Goal: Task Accomplishment & Management: Use online tool/utility

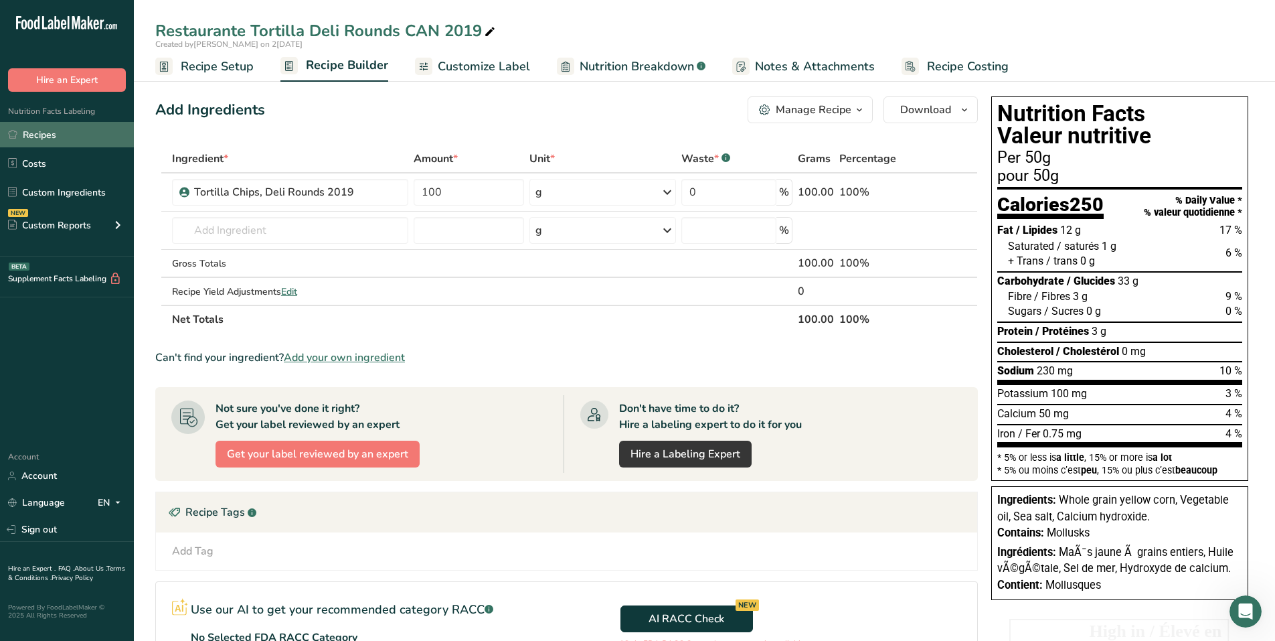
click at [70, 141] on link "Recipes" at bounding box center [67, 134] width 134 height 25
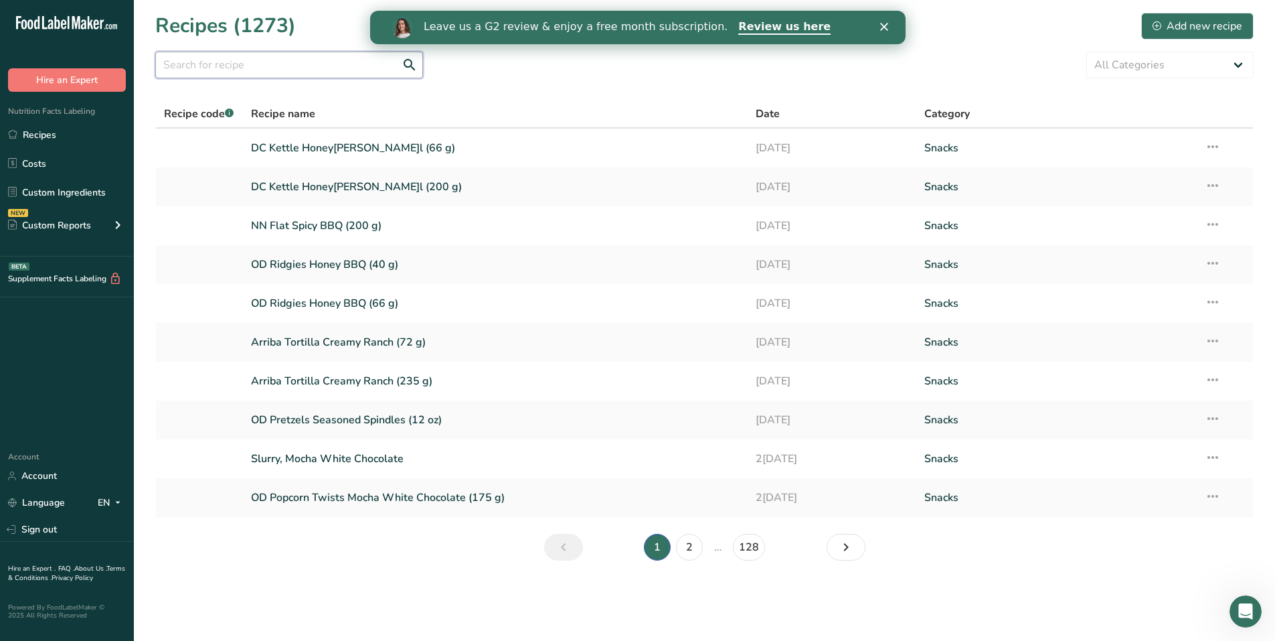
click at [315, 69] on input "text" at bounding box center [289, 65] width 268 height 27
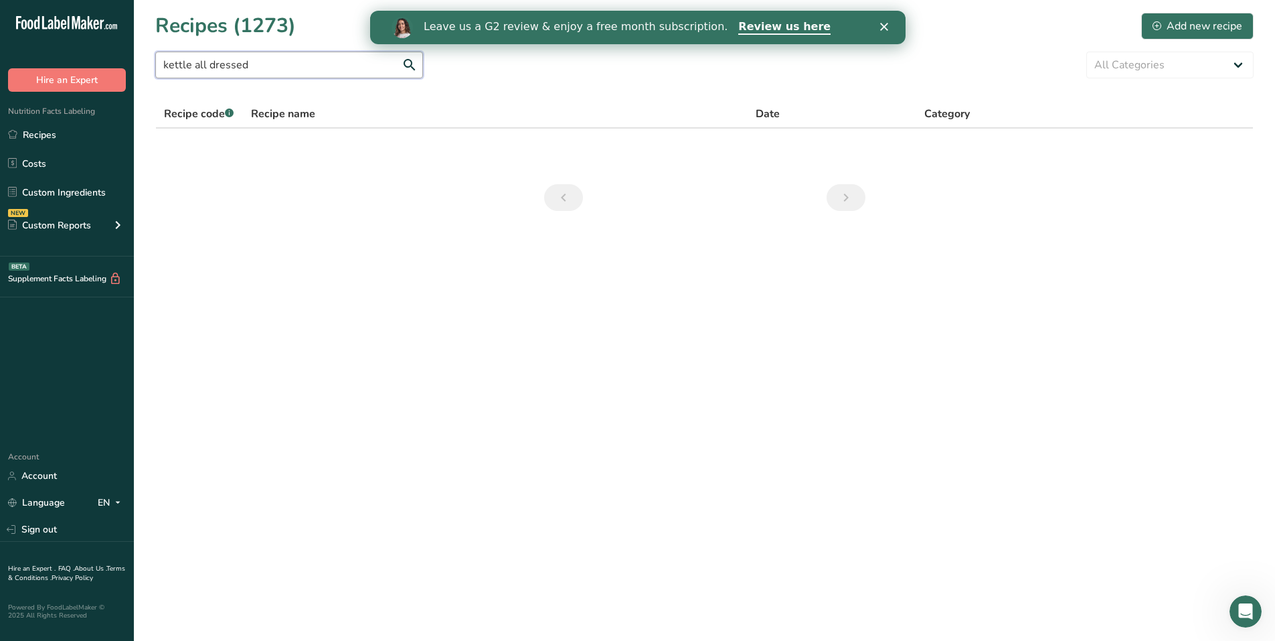
drag, startPoint x: 271, startPoint y: 74, endPoint x: 205, endPoint y: 68, distance: 66.5
click at [205, 68] on input "kettle all dressed" at bounding box center [289, 65] width 268 height 27
click at [262, 66] on input "kettle all dressed" at bounding box center [289, 65] width 268 height 27
drag, startPoint x: 262, startPoint y: 66, endPoint x: 131, endPoint y: 68, distance: 130.5
click at [131, 68] on div ".a-20{fill:#fff;} Hire an Expert Nutrition Facts Labeling Recipes Costs Custom …" at bounding box center [637, 320] width 1275 height 641
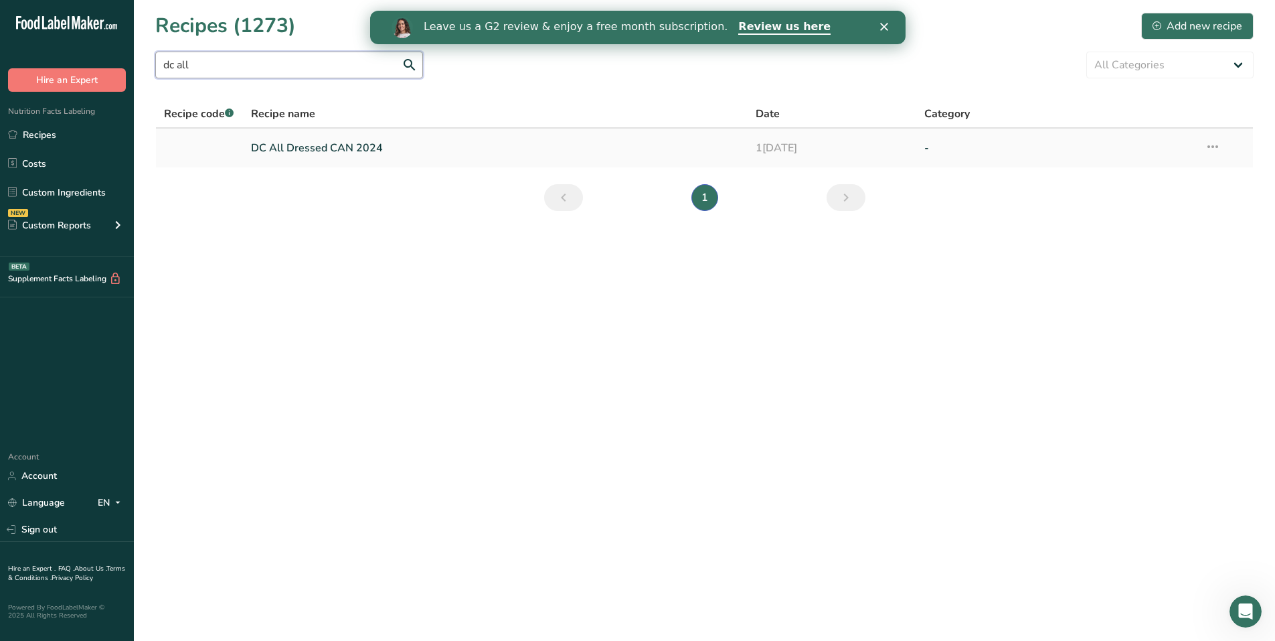
type input "dc all"
click at [302, 142] on link "DC All Dressed CAN 2024" at bounding box center [495, 148] width 489 height 28
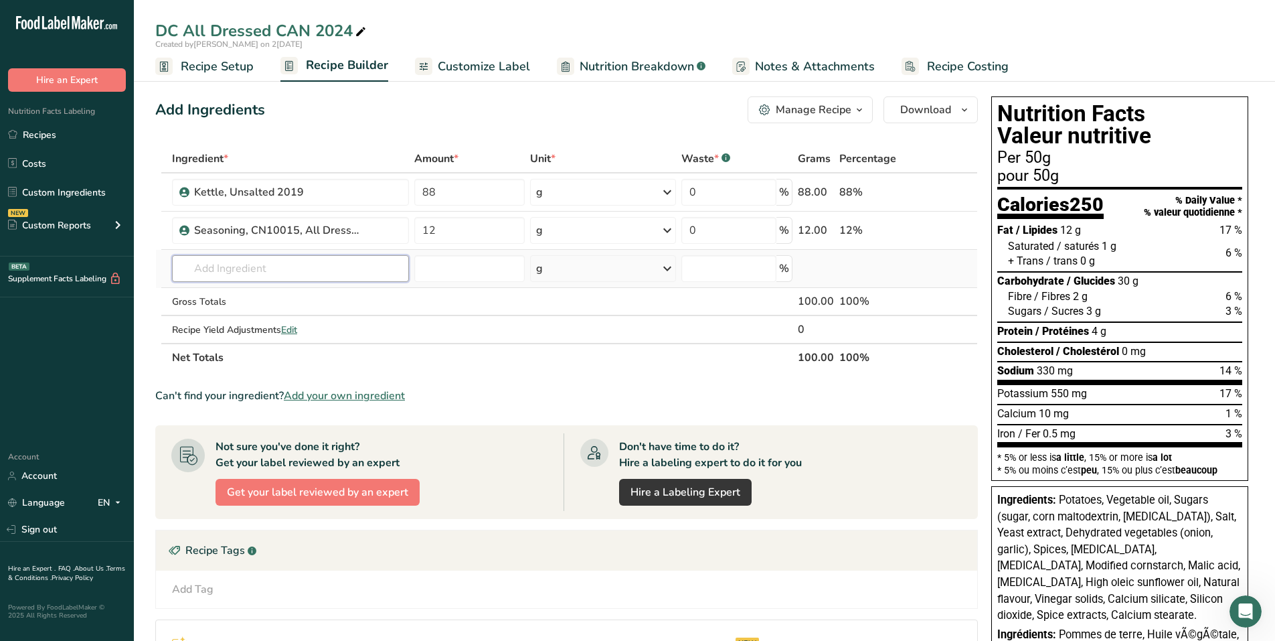
click at [293, 272] on input "text" at bounding box center [290, 268] width 237 height 27
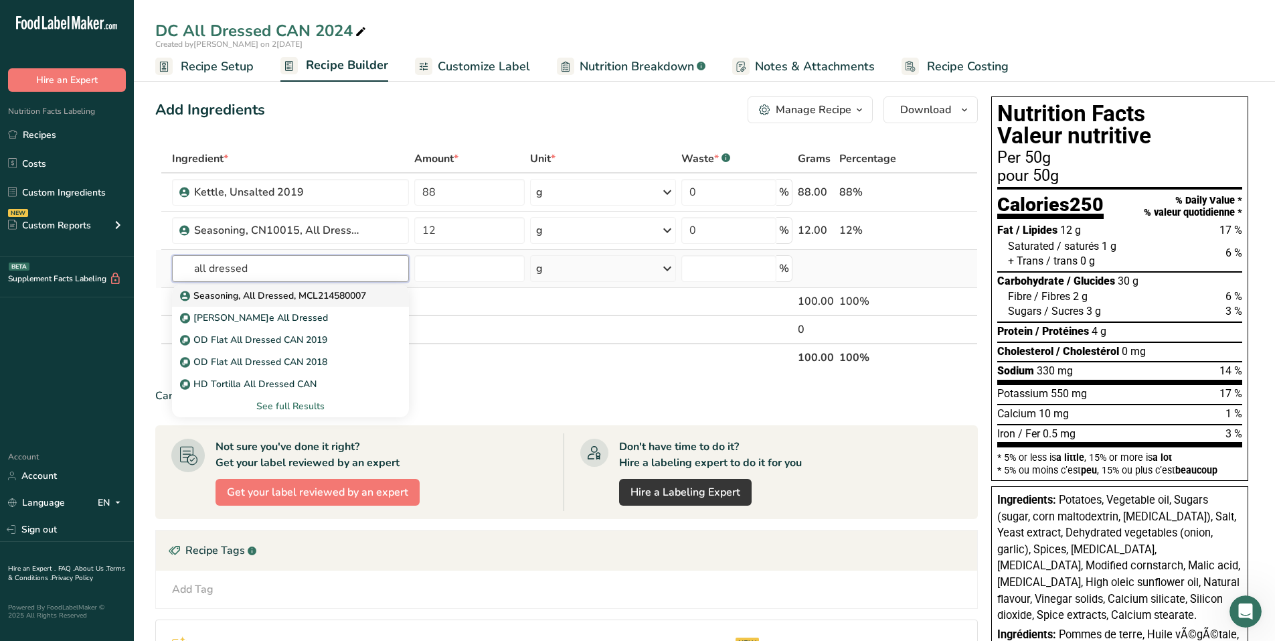
type input "all dressed"
click at [290, 291] on p "Seasoning, All Dressed, MCL214580007" at bounding box center [274, 296] width 183 height 14
type input "Seasoning, All Dressed, MCL214580007"
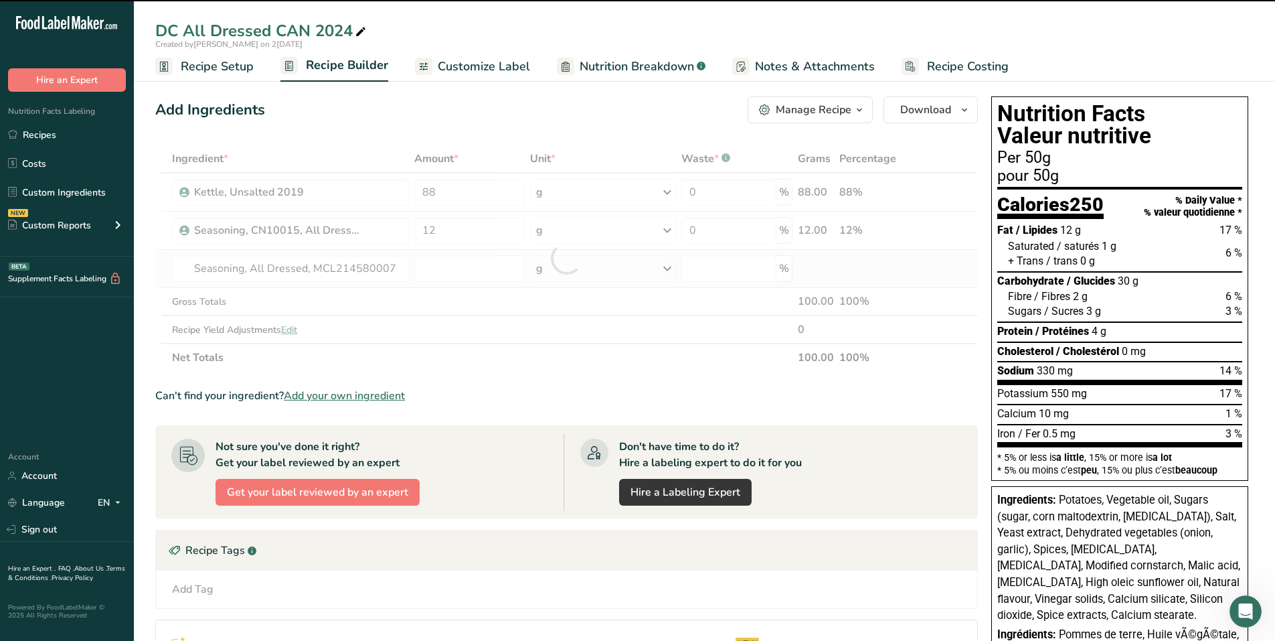
type input "0"
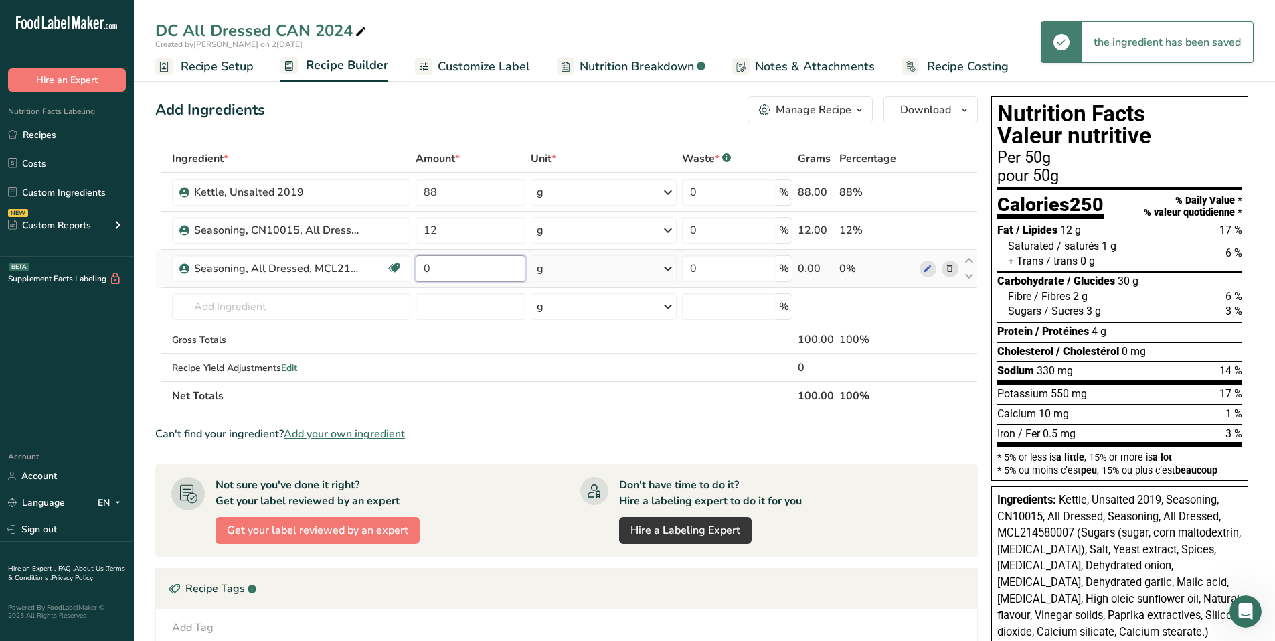
drag, startPoint x: 440, startPoint y: 266, endPoint x: 424, endPoint y: 266, distance: 16.1
click at [424, 266] on input "0" at bounding box center [471, 268] width 110 height 27
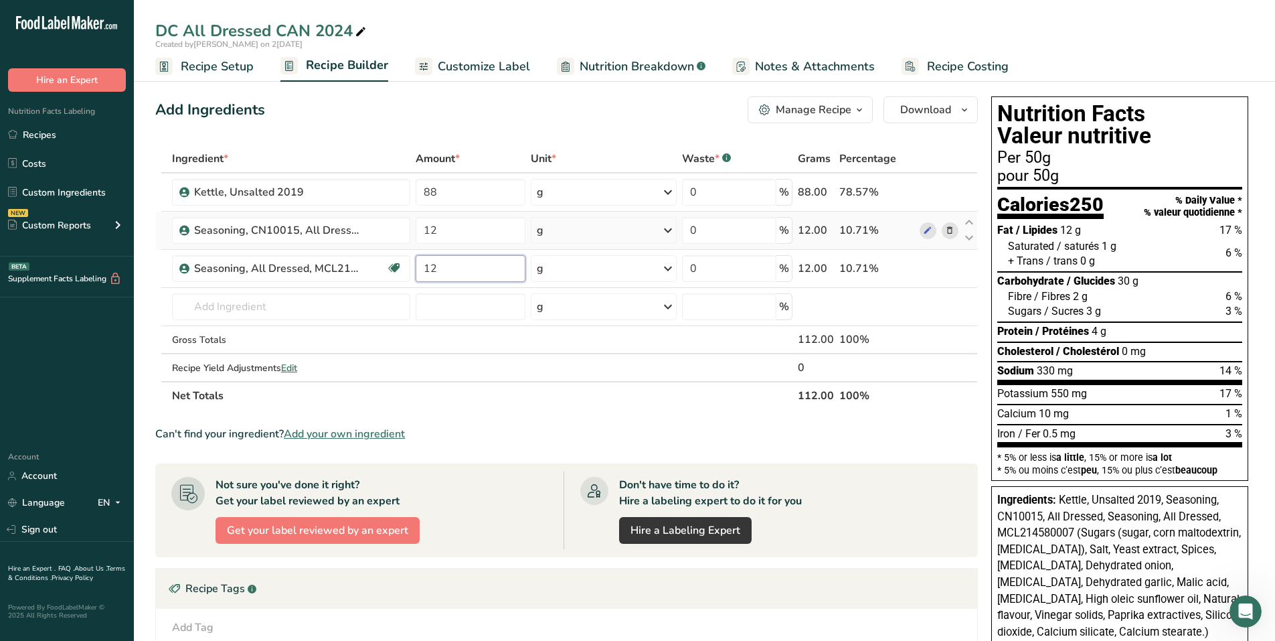
type input "12"
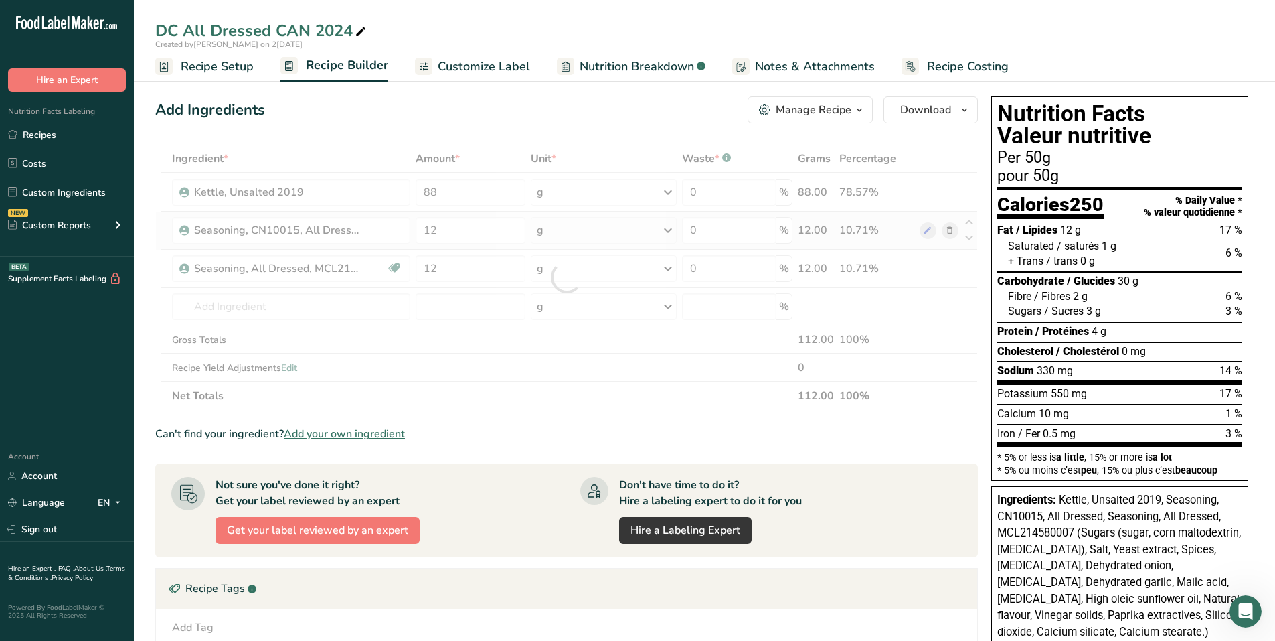
click at [949, 231] on div "Ingredient * Amount * Unit * Waste * .a-a{fill:#347362;}.b-a{fill:#fff;} Grams …" at bounding box center [566, 277] width 823 height 265
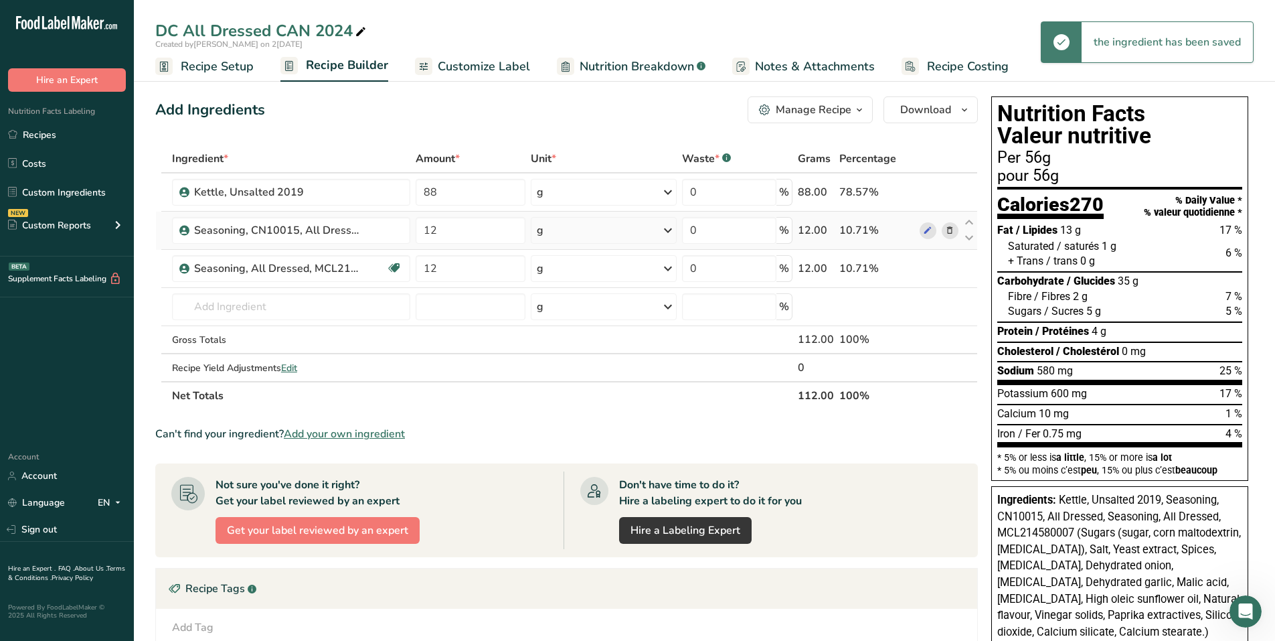
click at [949, 232] on icon at bounding box center [949, 231] width 9 height 14
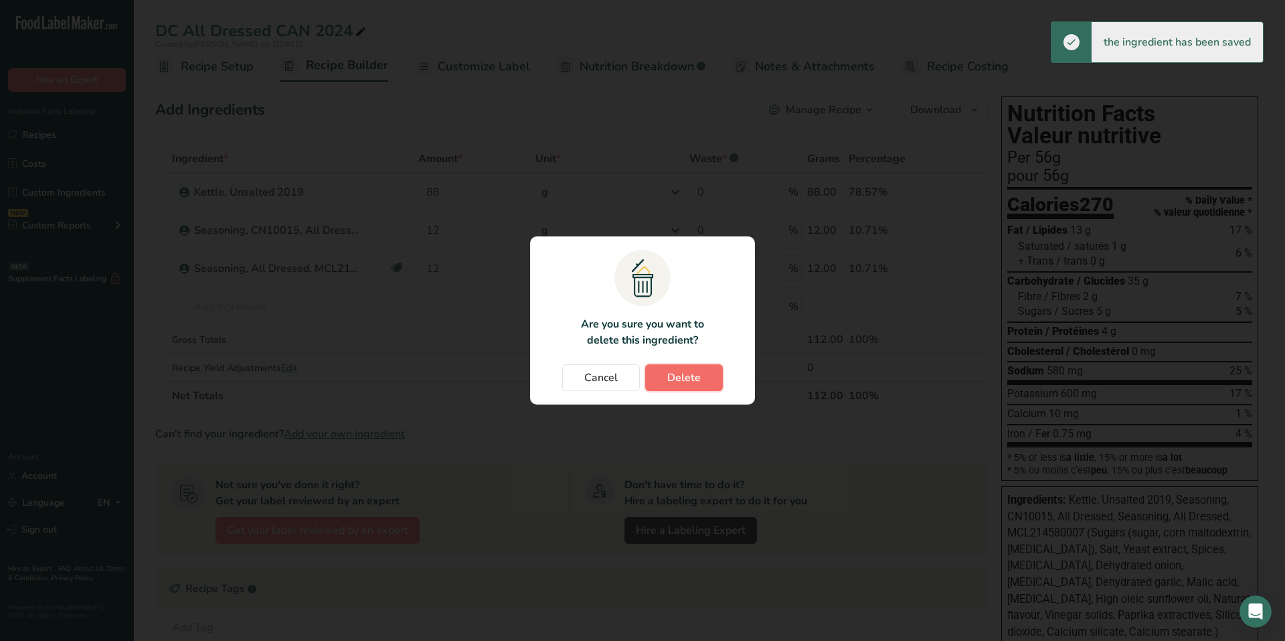
click at [687, 376] on span "Delete" at bounding box center [683, 377] width 33 height 16
